Goal: Information Seeking & Learning: Find specific fact

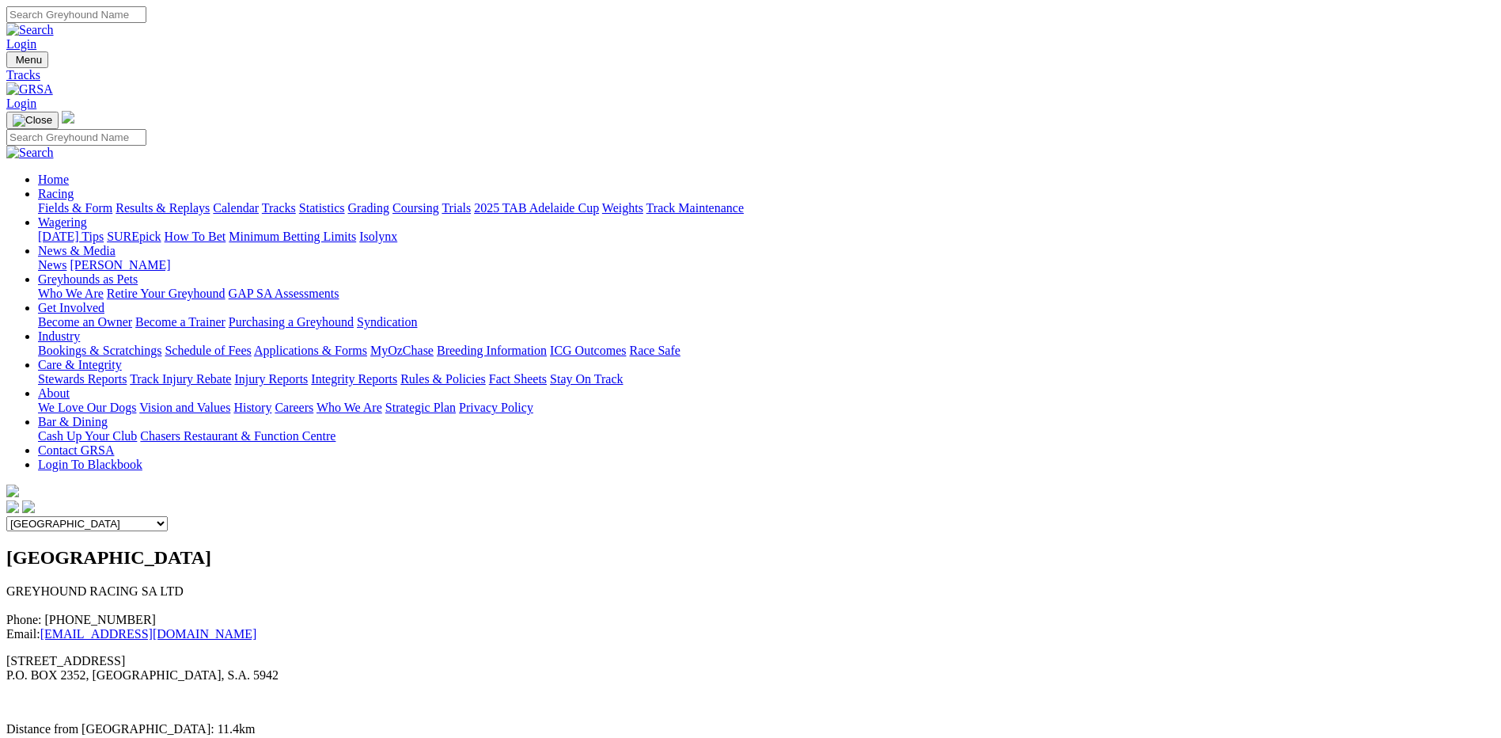
click at [112, 201] on link "Fields & Form" at bounding box center [75, 207] width 74 height 13
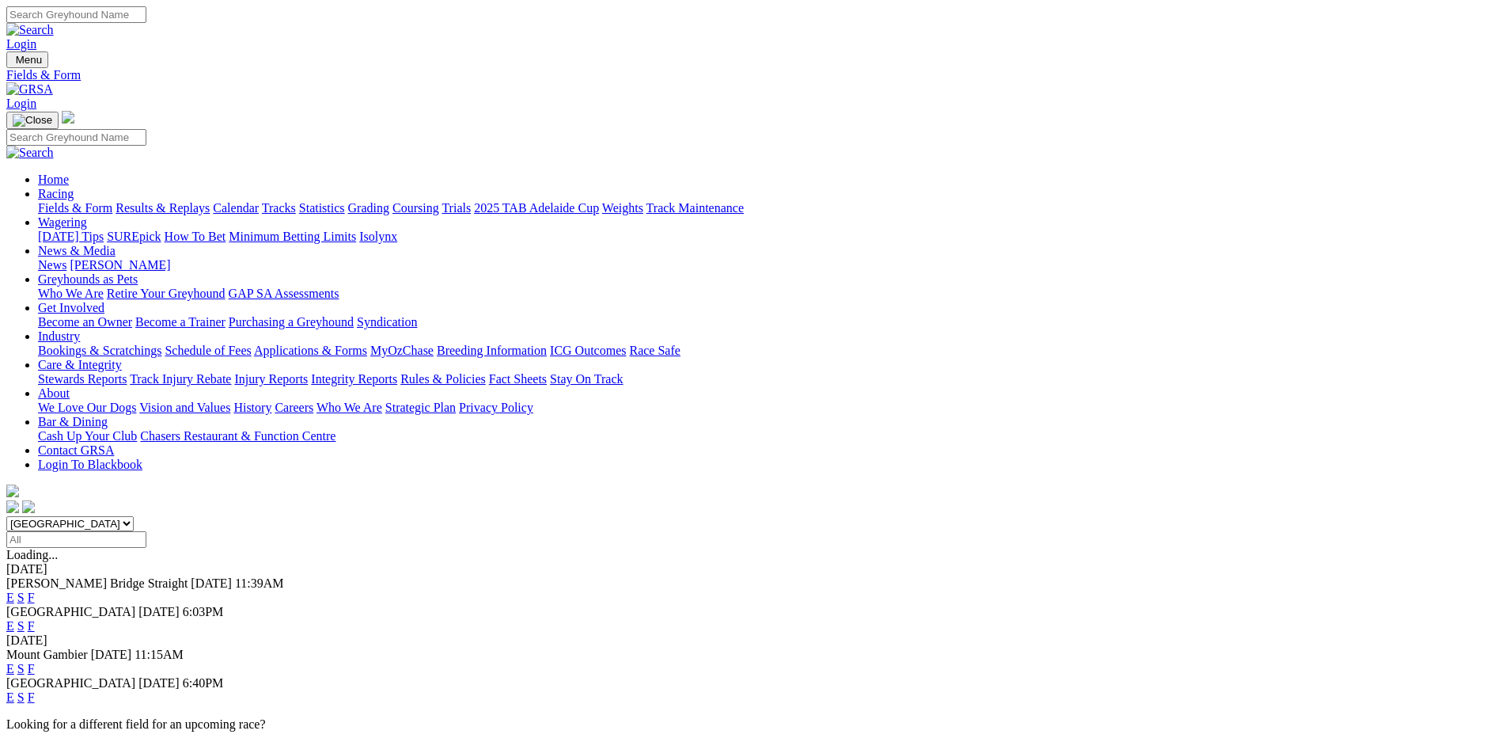
click at [35, 690] on link "F" at bounding box center [31, 696] width 7 height 13
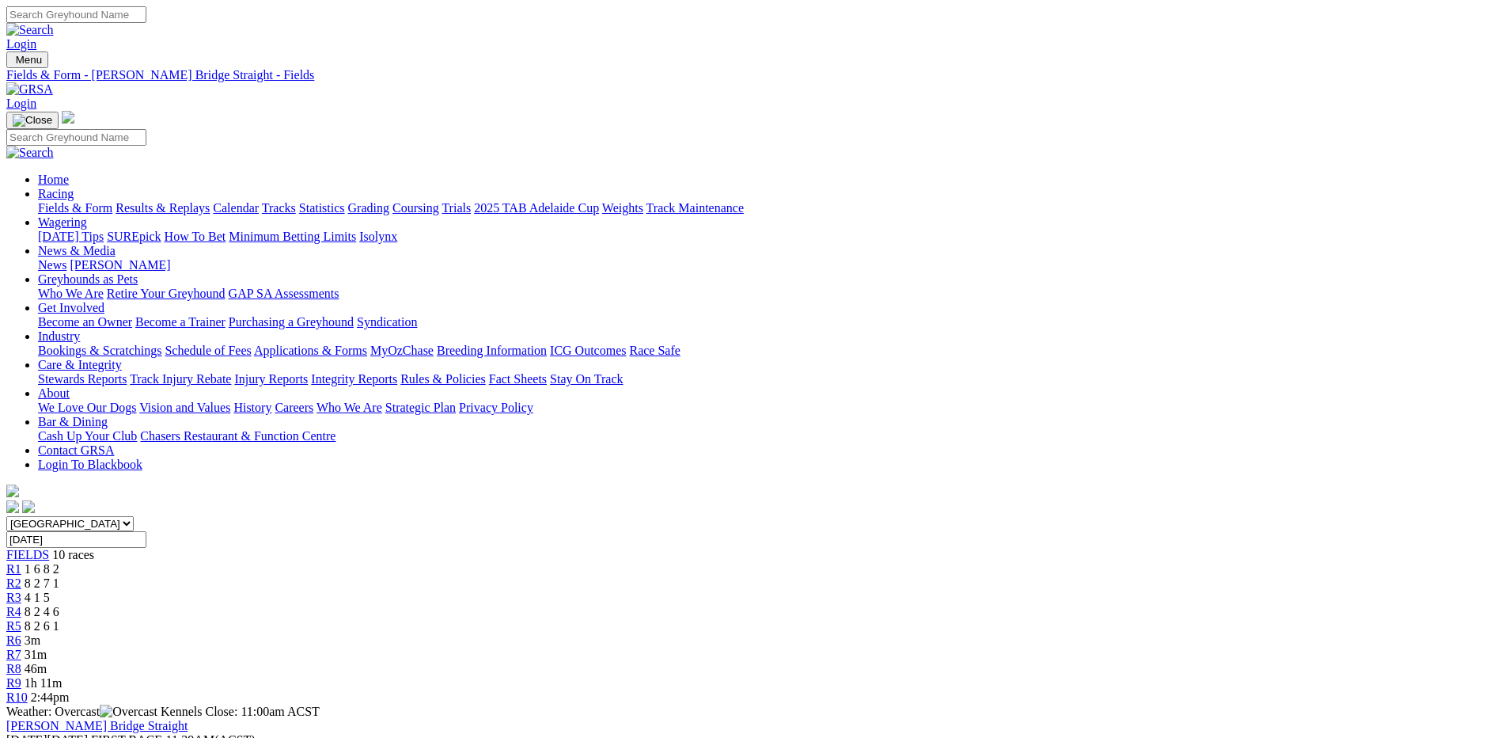
click at [567, 590] on div "R3 4 1 5" at bounding box center [750, 597] width 1489 height 14
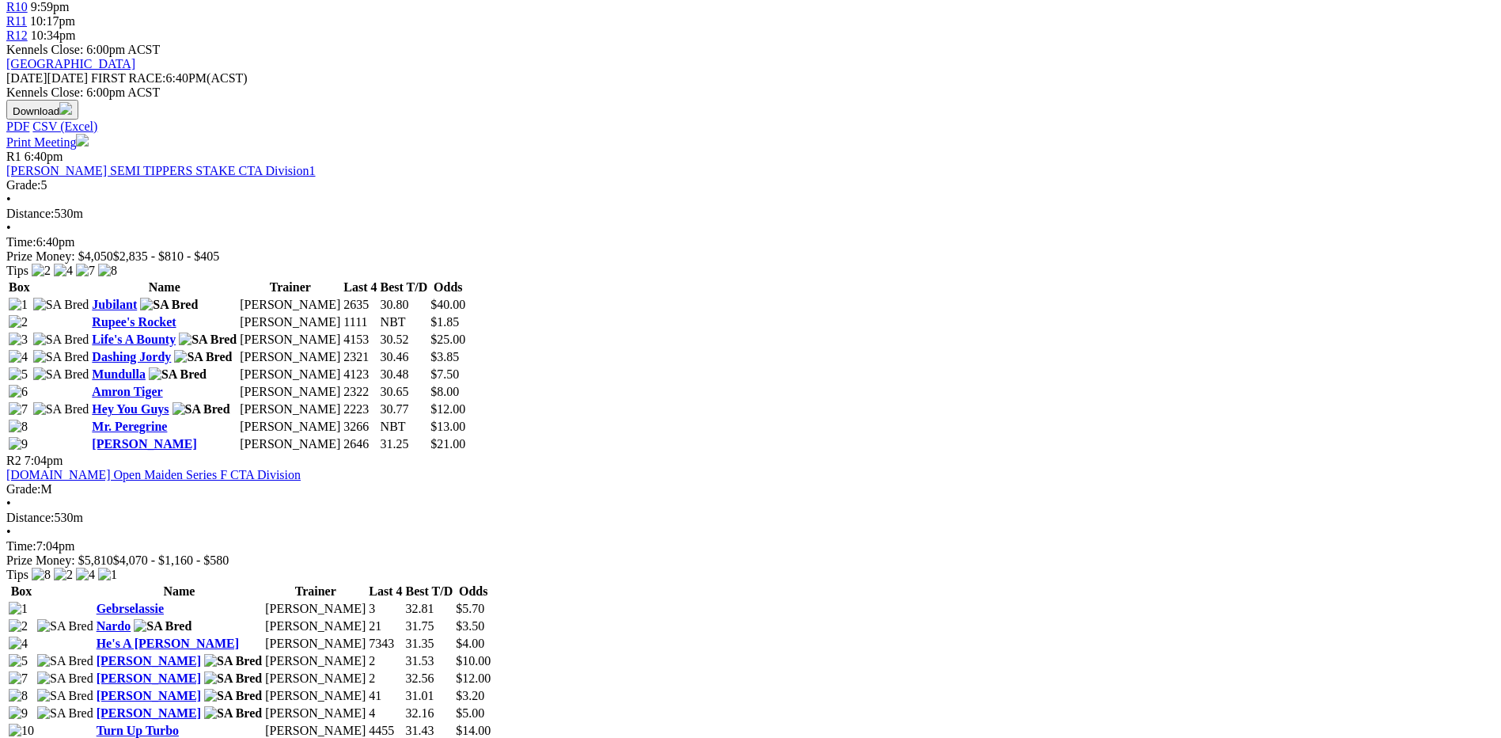
scroll to position [396, 0]
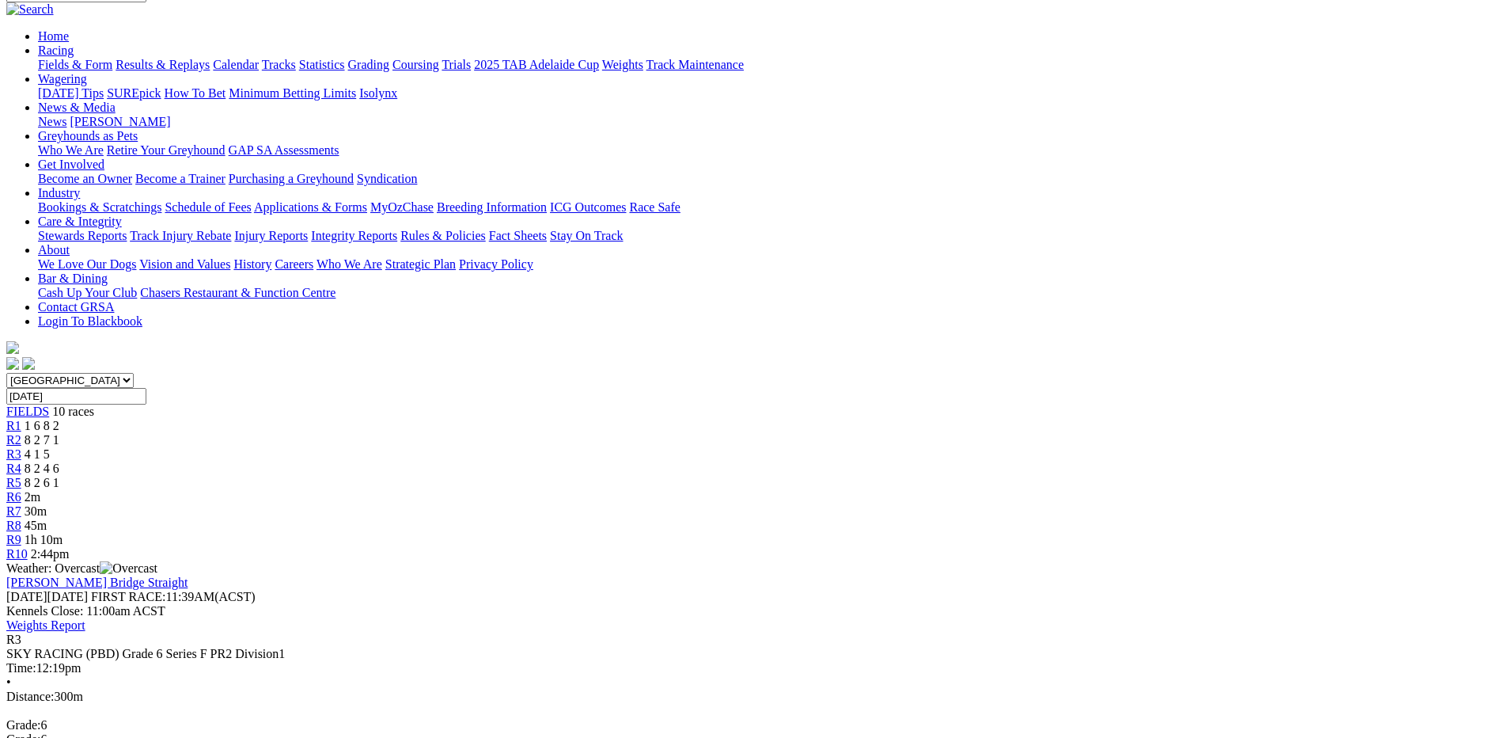
scroll to position [158, 0]
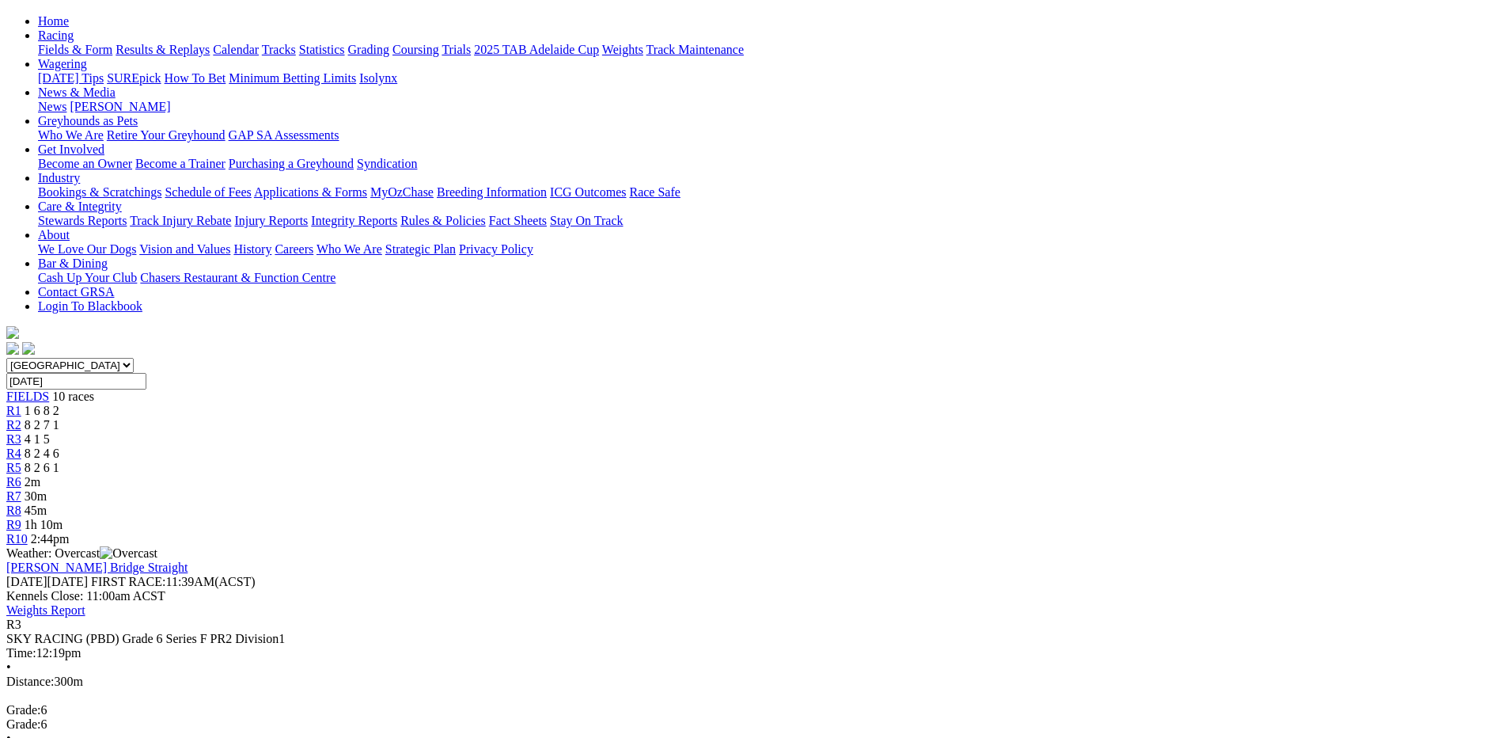
click at [503, 418] on div "R2 8 2 7 1" at bounding box center [750, 425] width 1489 height 14
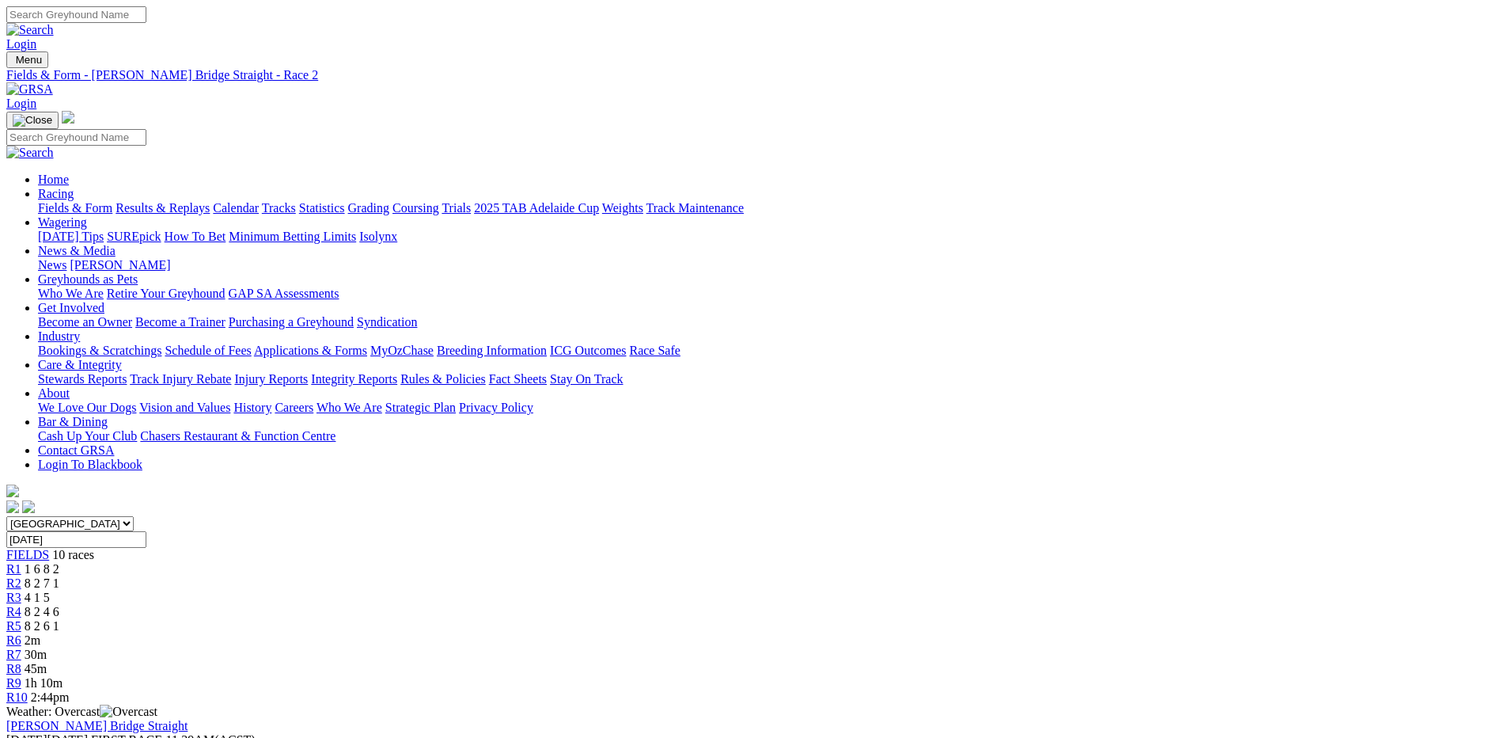
click at [21, 562] on link "R1" at bounding box center [13, 568] width 15 height 13
click at [59, 605] on span "8 2 4 6" at bounding box center [42, 611] width 35 height 13
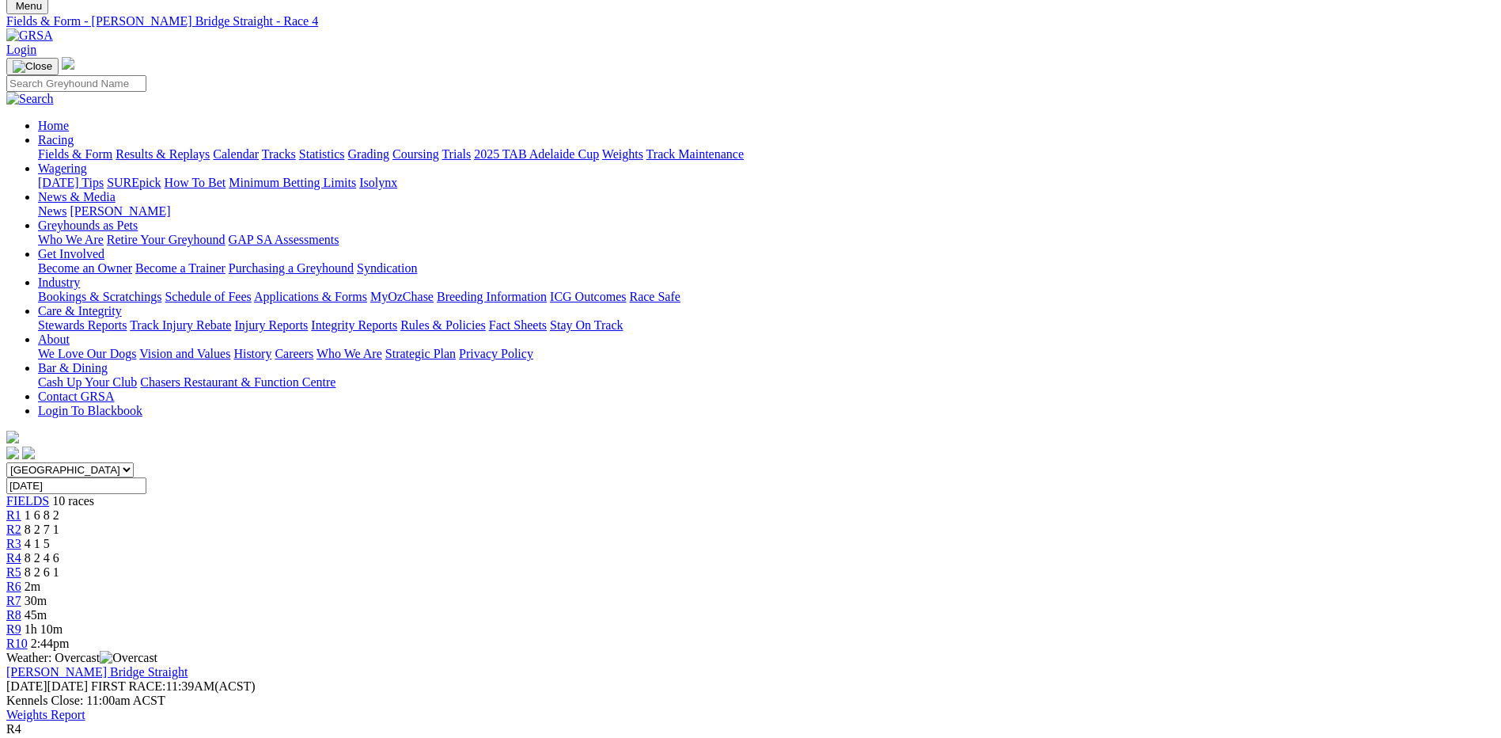
scroll to position [158, 0]
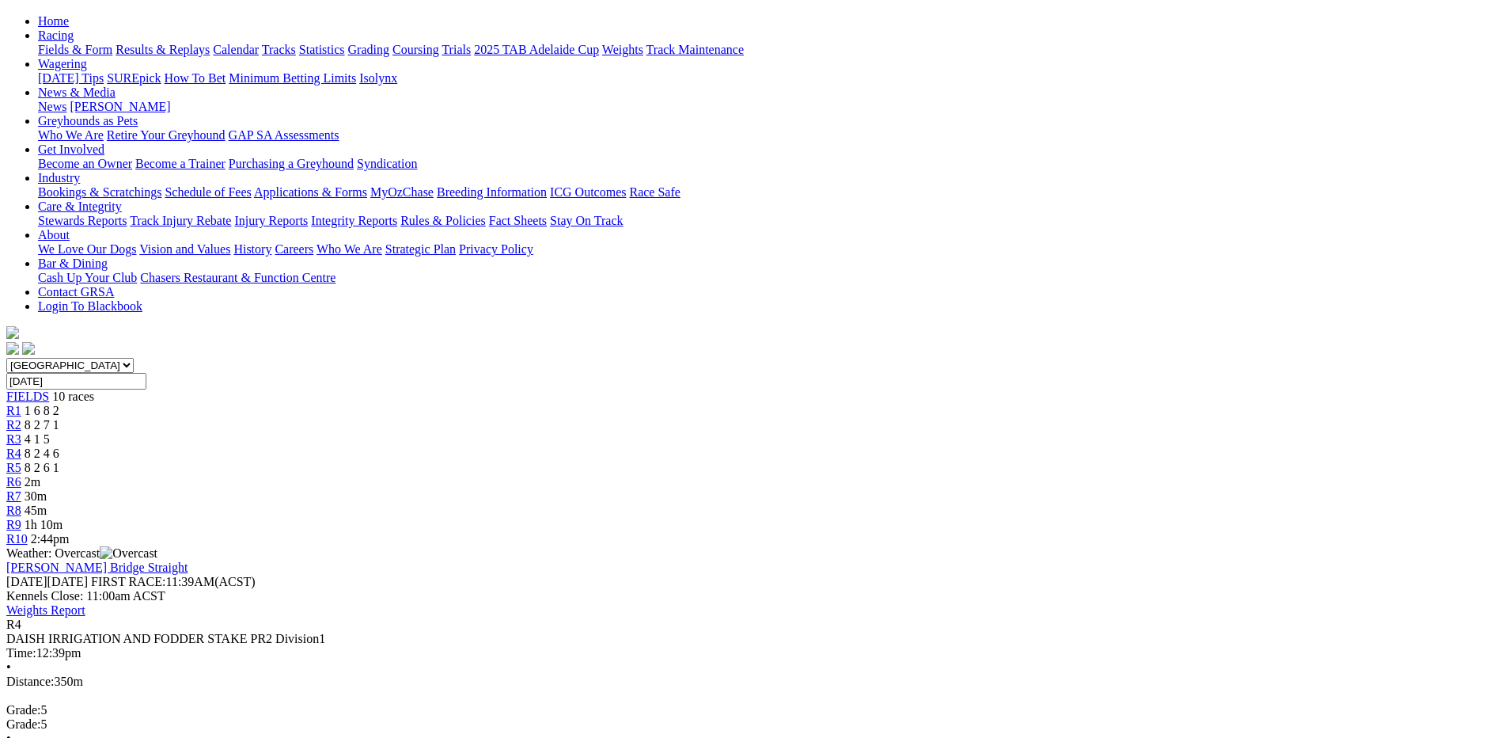
click at [59, 461] on span "8 2 6 1" at bounding box center [42, 467] width 35 height 13
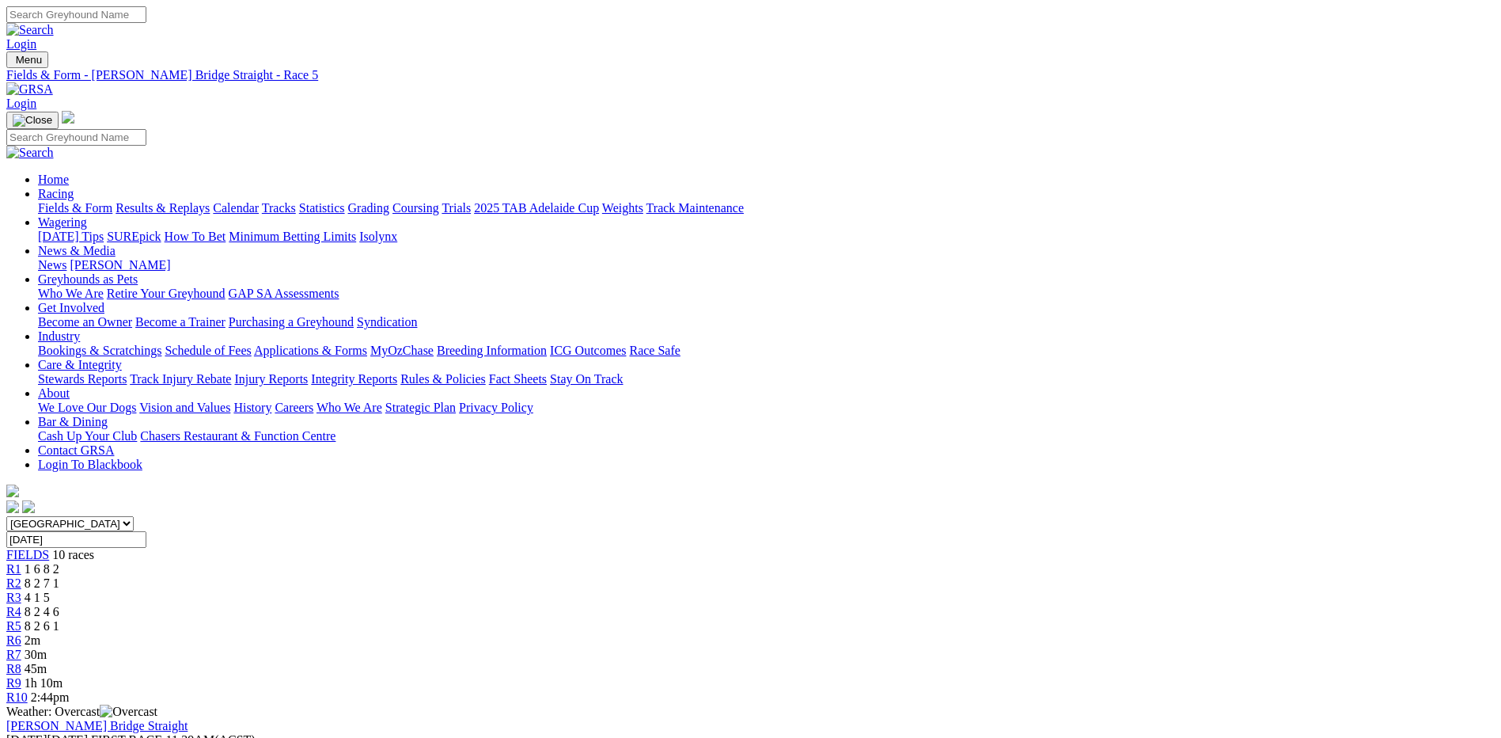
click at [112, 201] on link "Fields & Form" at bounding box center [75, 207] width 74 height 13
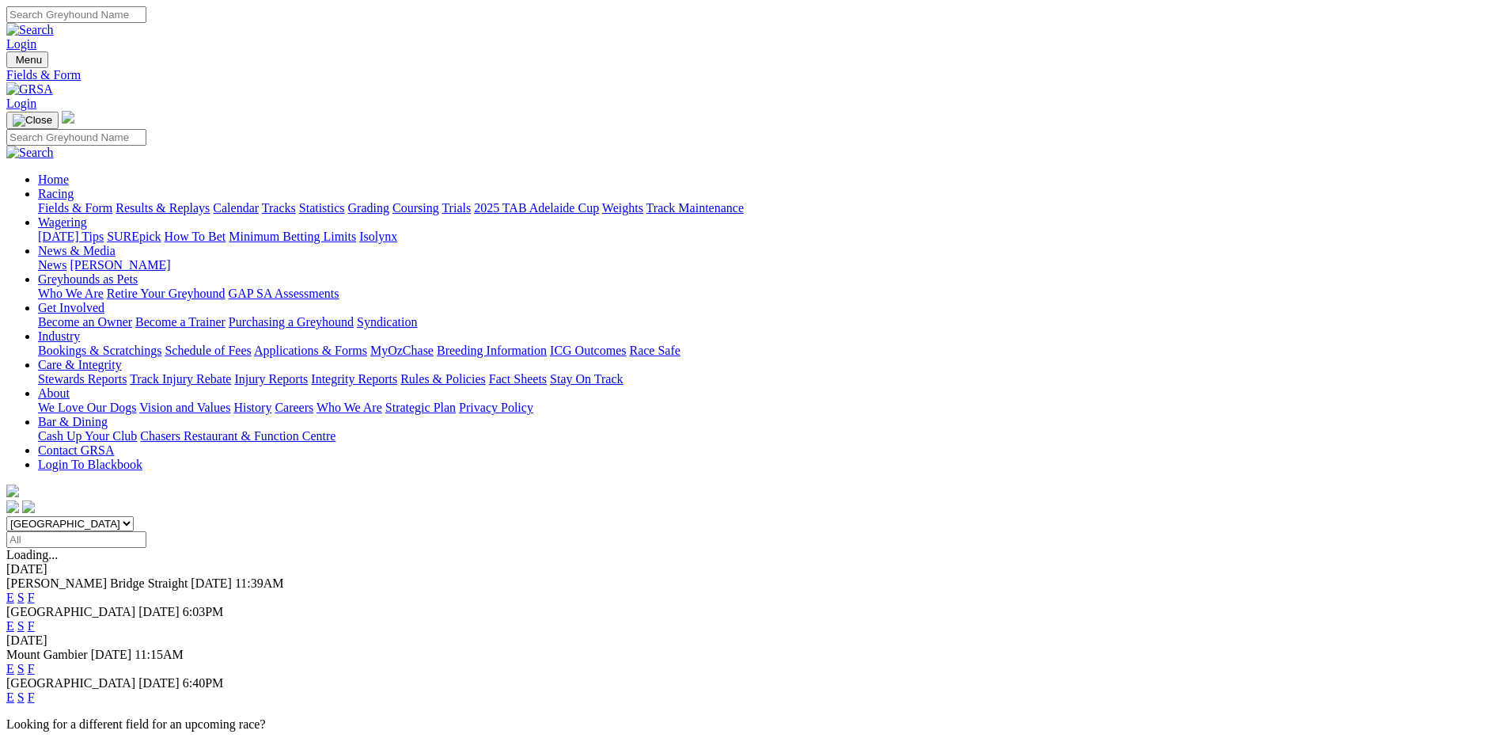
click at [35, 590] on link "F" at bounding box center [31, 596] width 7 height 13
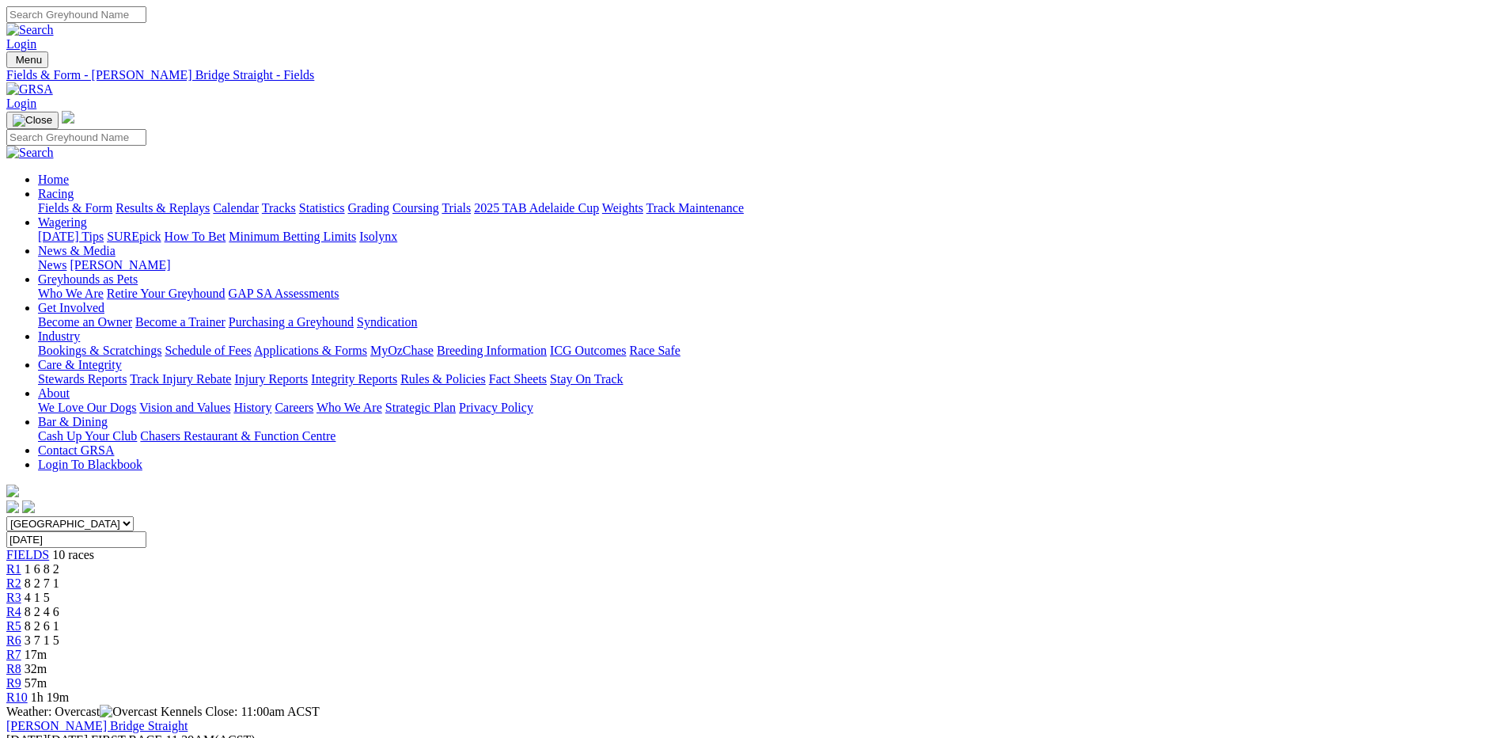
click at [59, 633] on span "3 7 1 5" at bounding box center [42, 639] width 35 height 13
click at [59, 619] on span "8 2 6 1" at bounding box center [42, 625] width 35 height 13
click at [855, 633] on div "R6 3 7 1 5" at bounding box center [750, 640] width 1489 height 14
click at [47, 647] on span "16m" at bounding box center [36, 653] width 22 height 13
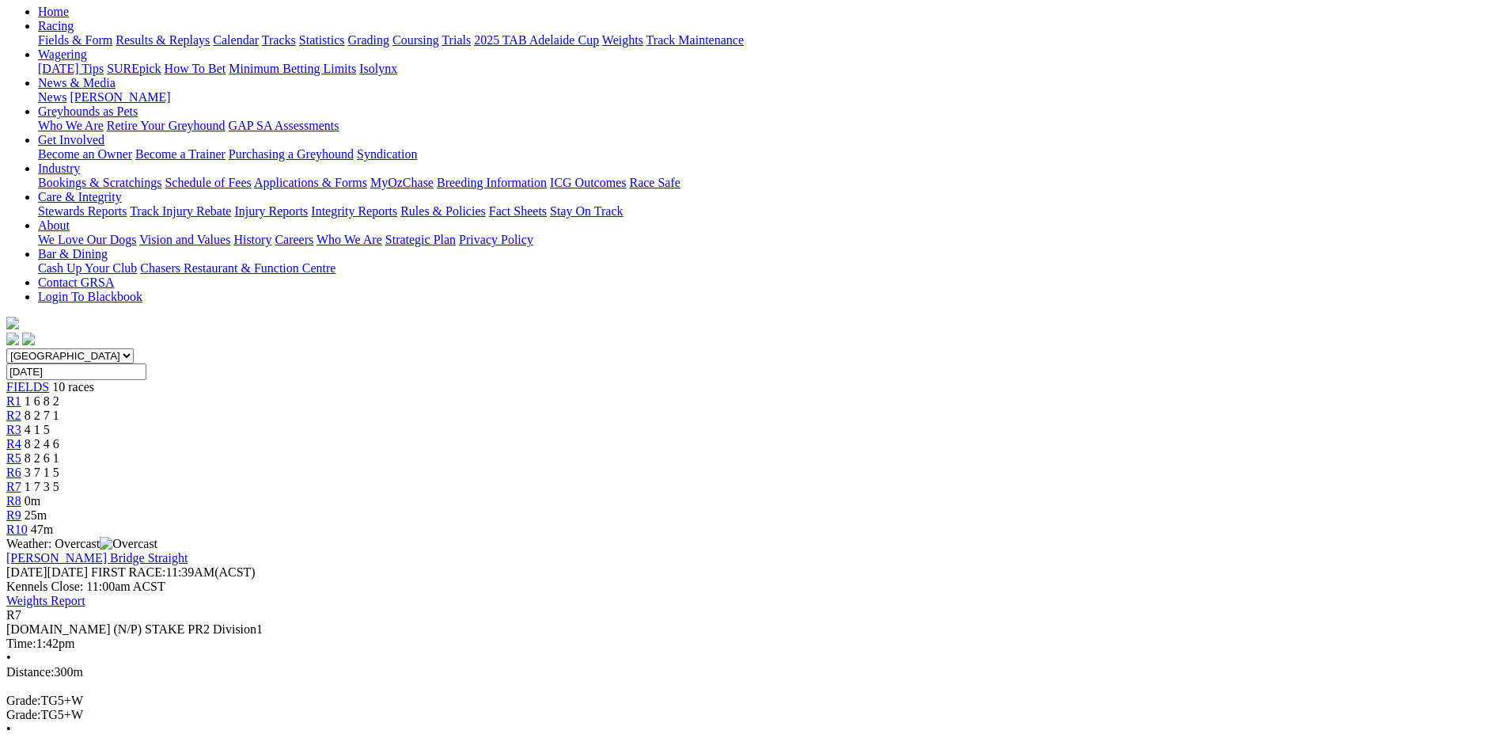
scroll to position [158, 0]
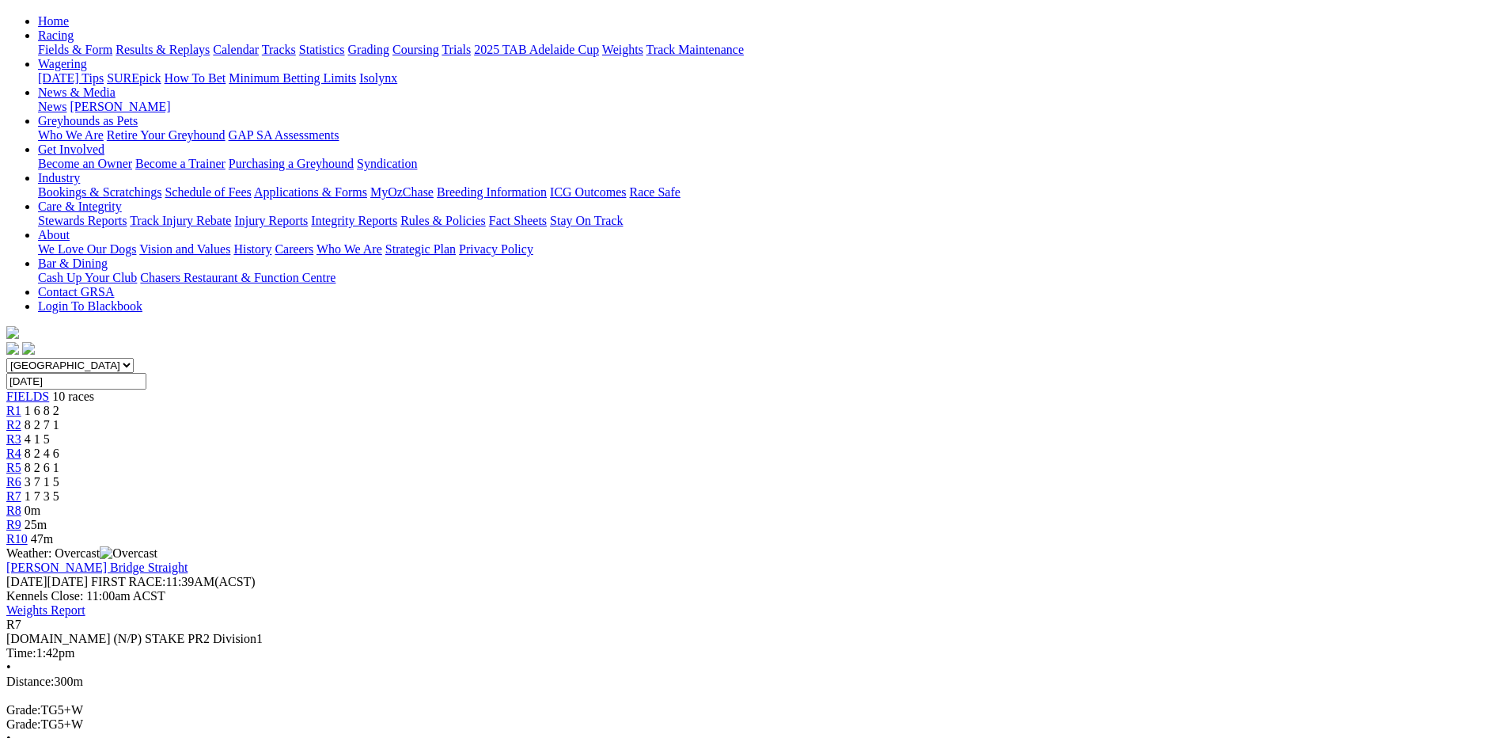
click at [1027, 503] on div "R8 0m" at bounding box center [750, 510] width 1489 height 14
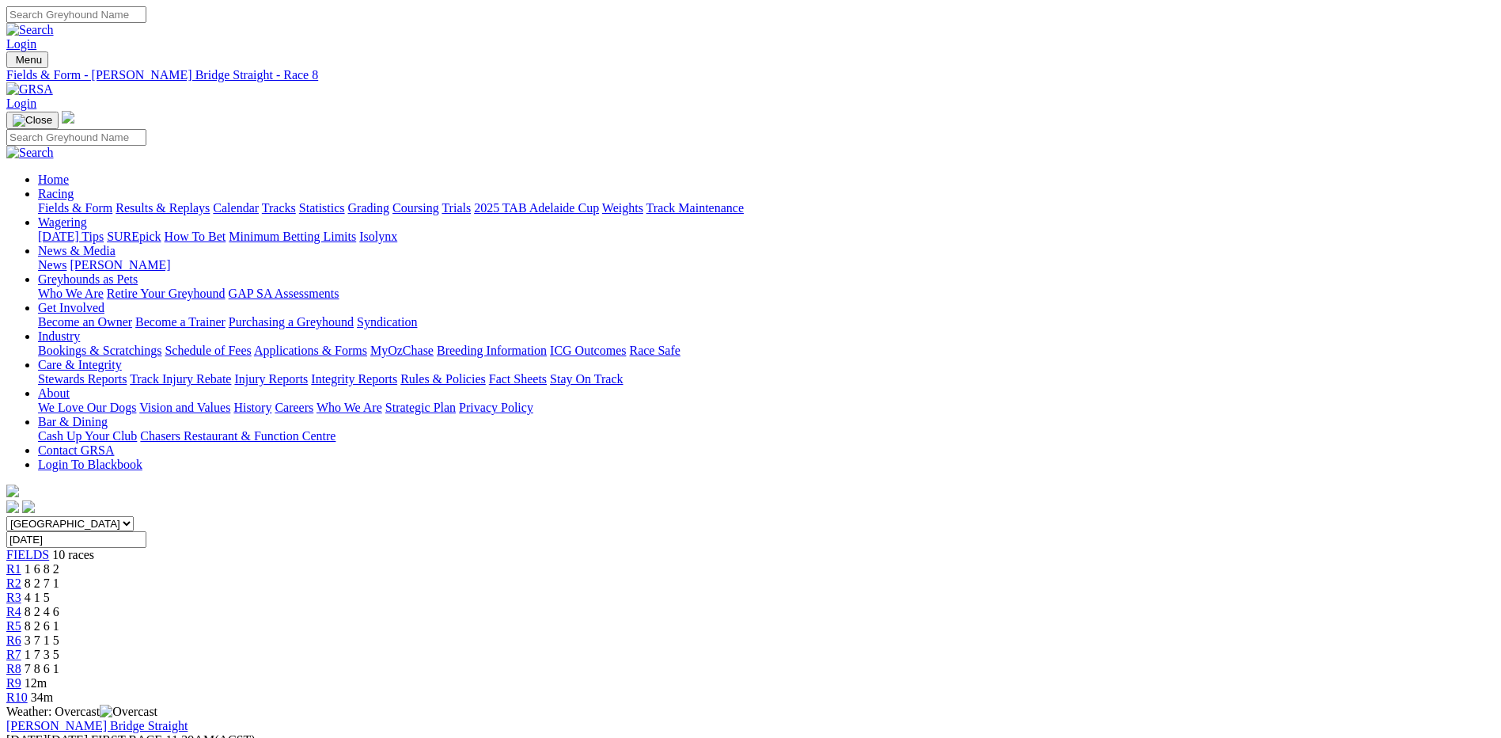
click at [47, 676] on span "12m" at bounding box center [36, 682] width 22 height 13
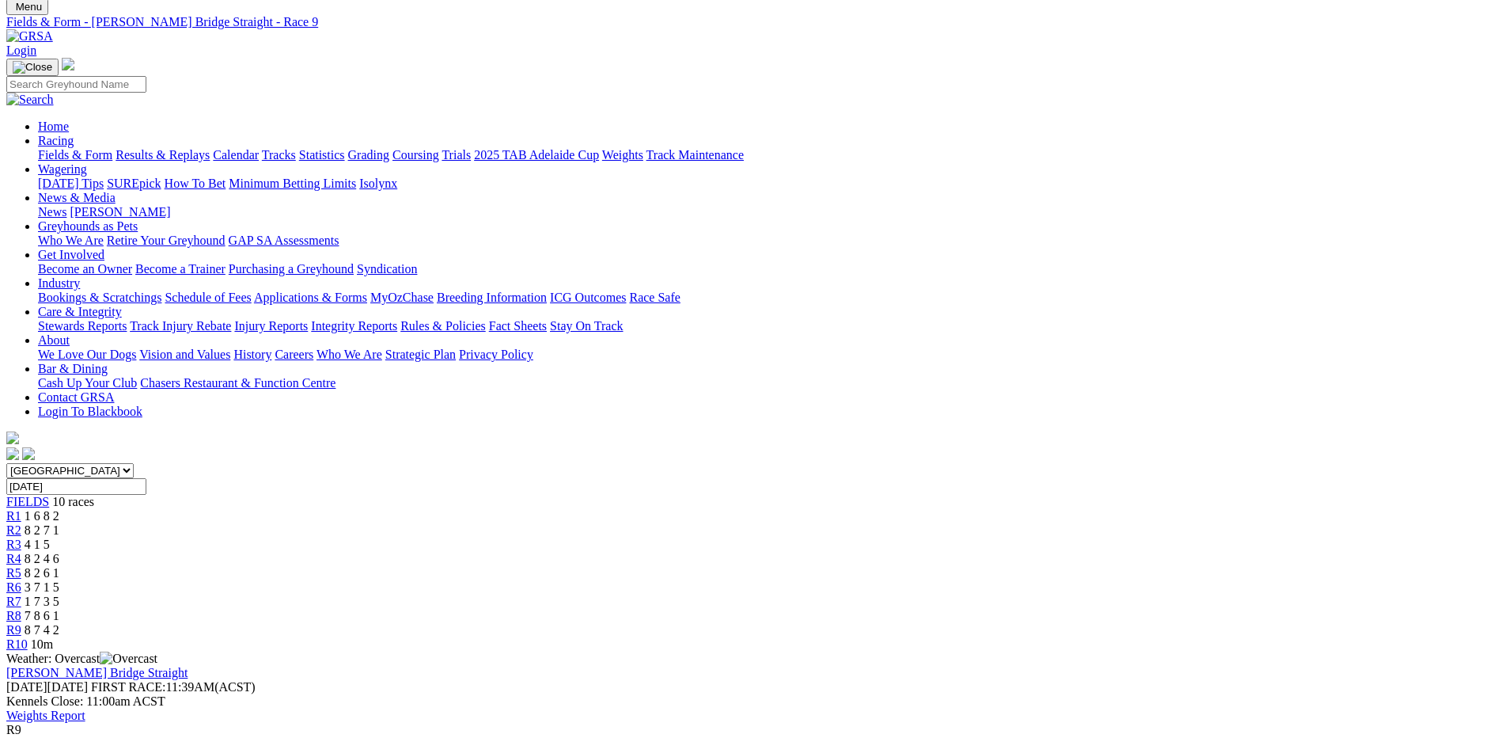
scroll to position [79, 0]
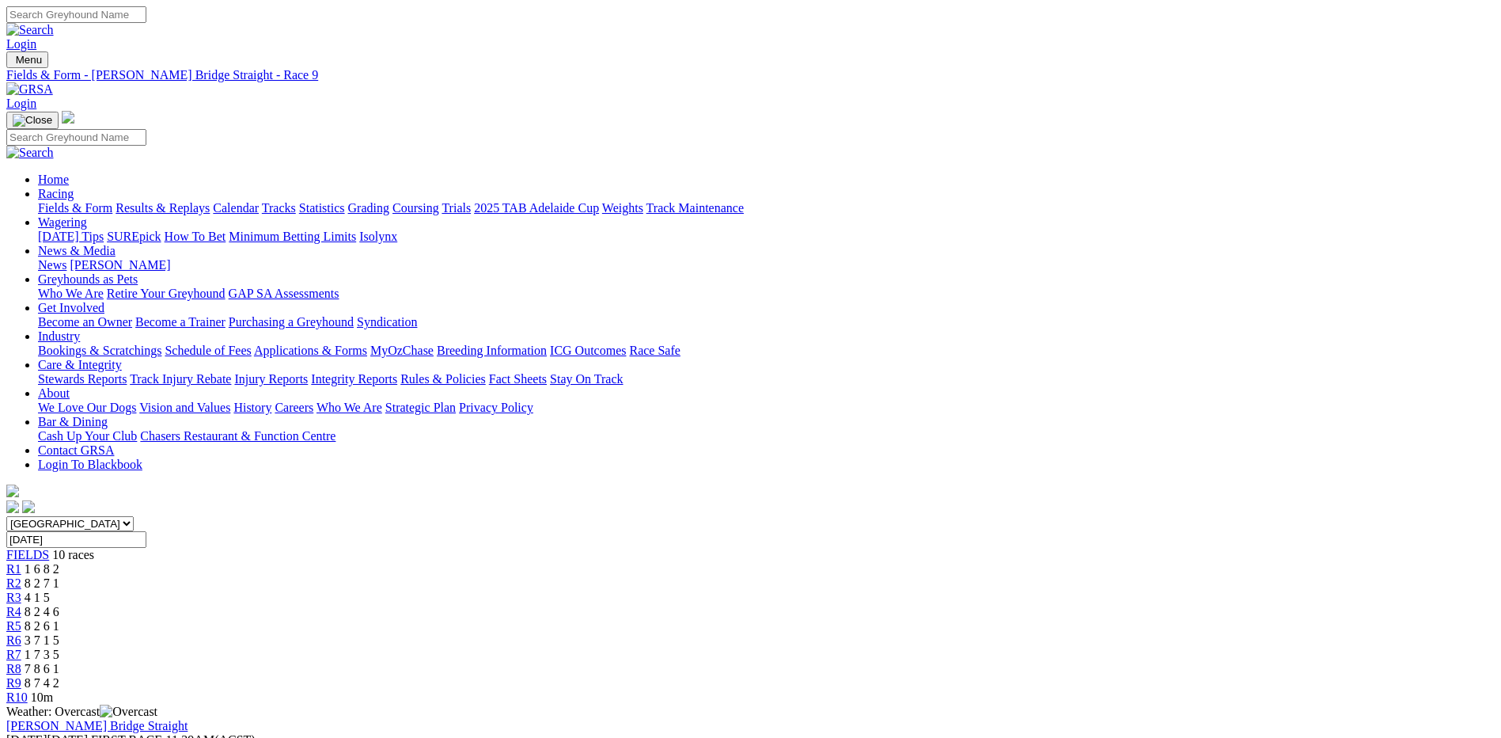
scroll to position [38, 0]
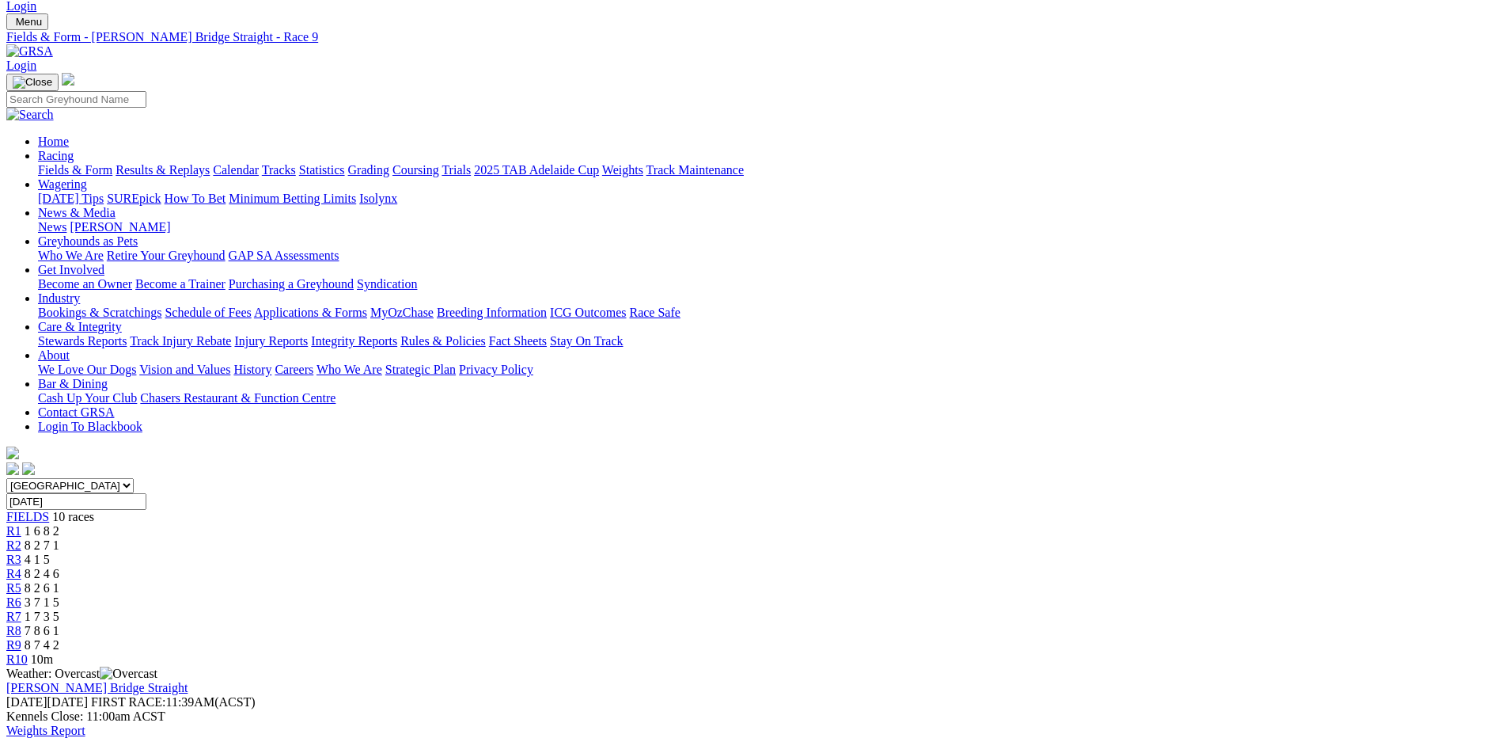
click at [112, 163] on link "Fields & Form" at bounding box center [75, 169] width 74 height 13
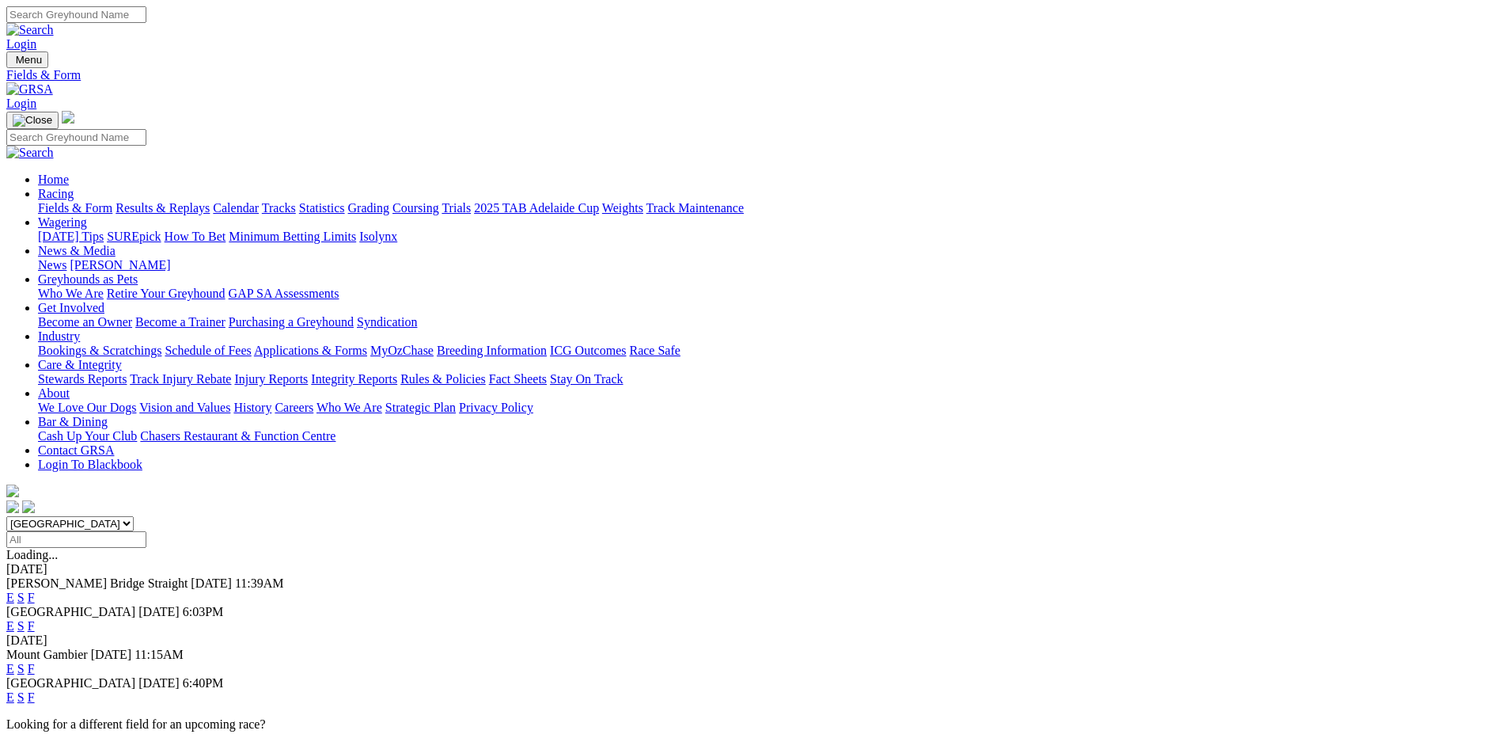
click at [397, 372] on link "Integrity Reports" at bounding box center [354, 378] width 86 height 13
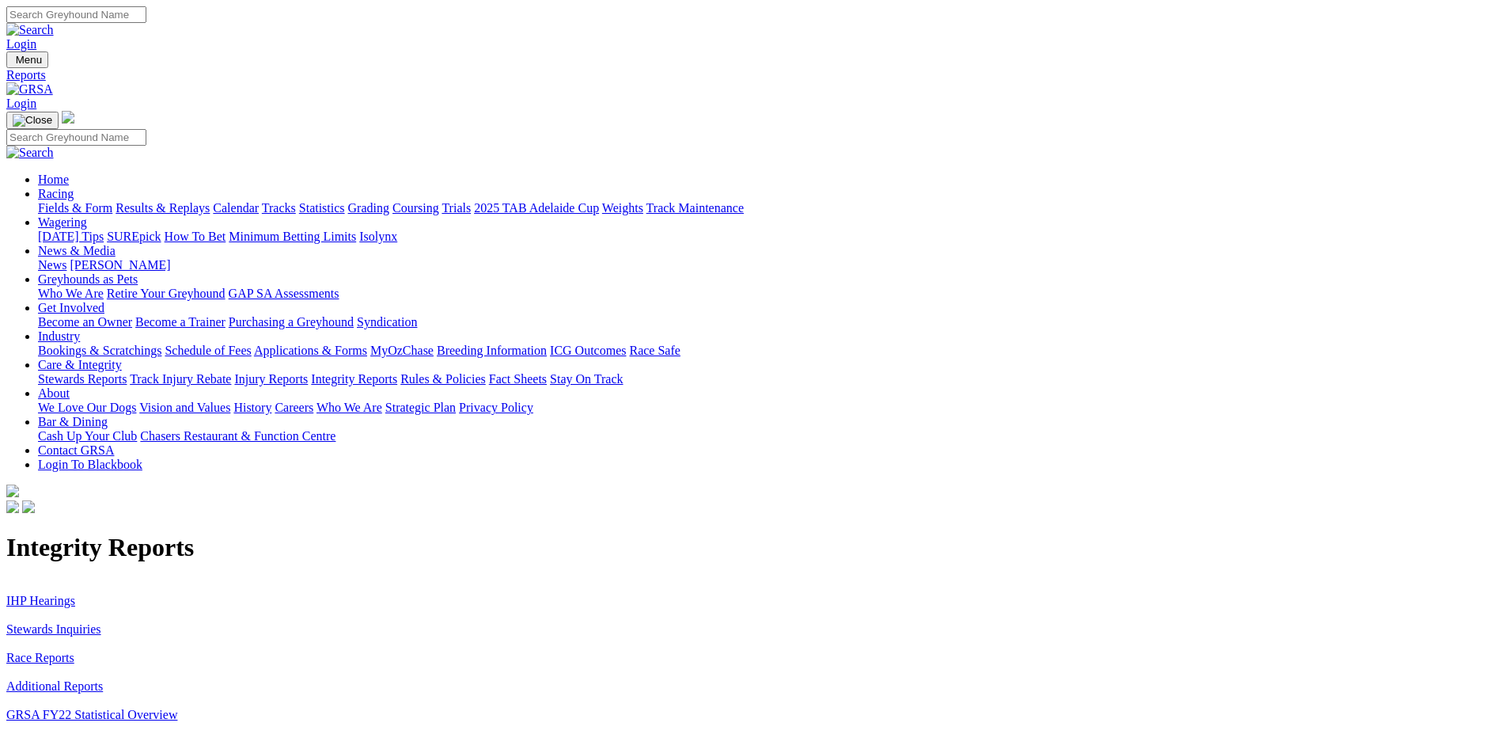
click at [267, 533] on div "Integrity Reports IHP Hearings Stewards Inquiries Race Reports Additional Repor…" at bounding box center [750, 669] width 1489 height 272
click at [101, 622] on link "Stewards Inquiries" at bounding box center [53, 628] width 95 height 13
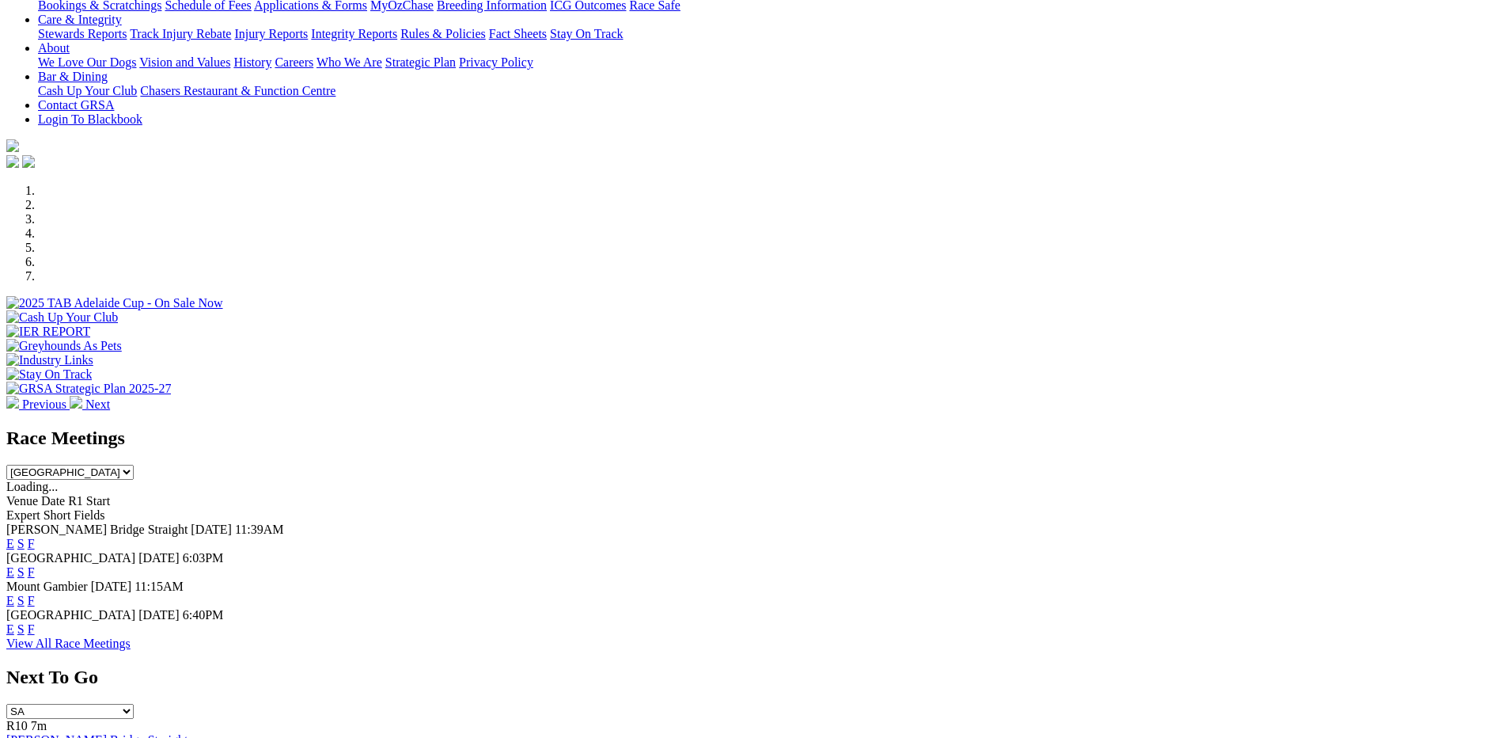
scroll to position [317, 0]
